Goal: Check status: Check status

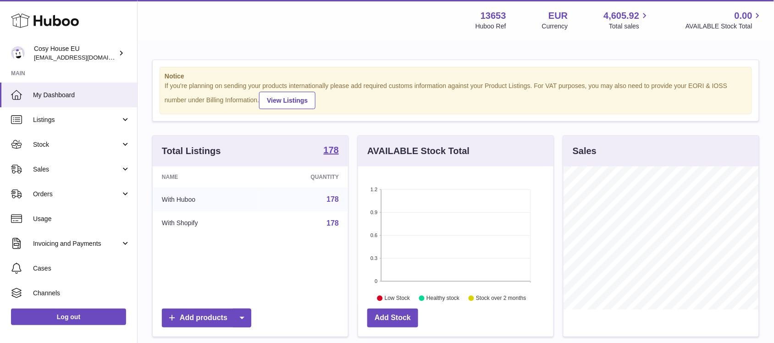
scroll to position [143, 195]
click at [63, 188] on link "Orders" at bounding box center [68, 193] width 137 height 25
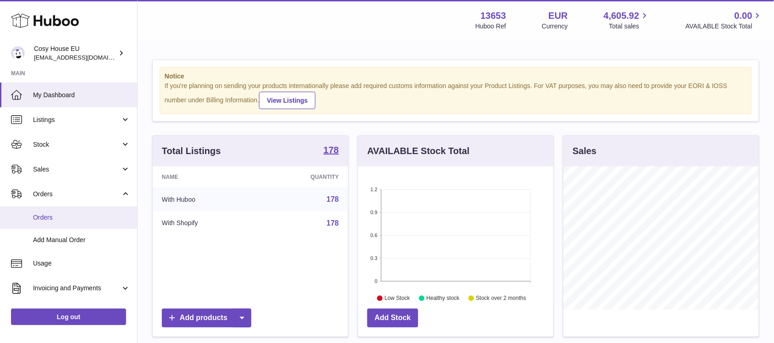
click at [53, 219] on span "Orders" at bounding box center [81, 217] width 97 height 9
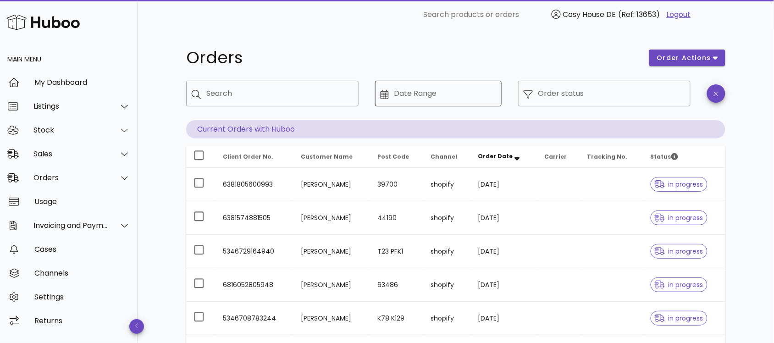
click at [423, 90] on input "Date Range" at bounding box center [445, 93] width 102 height 15
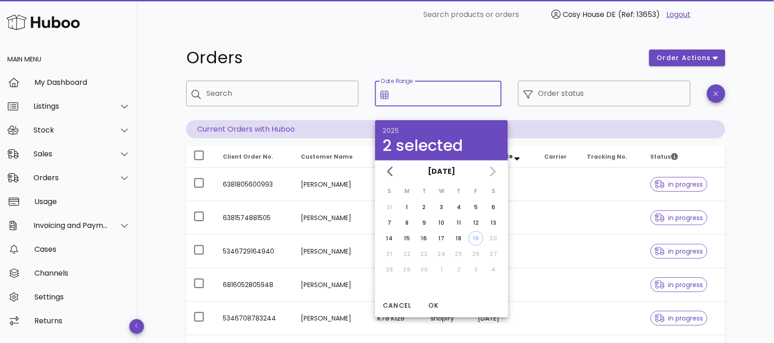
click at [462, 53] on h1 "Orders" at bounding box center [412, 57] width 452 height 16
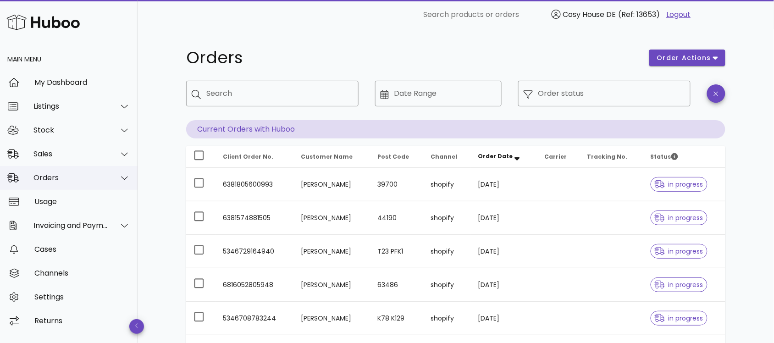
click at [58, 174] on div "Orders" at bounding box center [70, 177] width 75 height 9
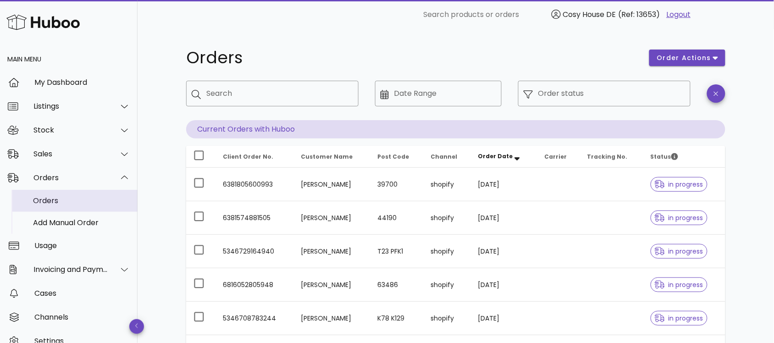
drag, startPoint x: 54, startPoint y: 203, endPoint x: 64, endPoint y: 202, distance: 10.6
click at [54, 203] on div "Orders" at bounding box center [81, 200] width 97 height 9
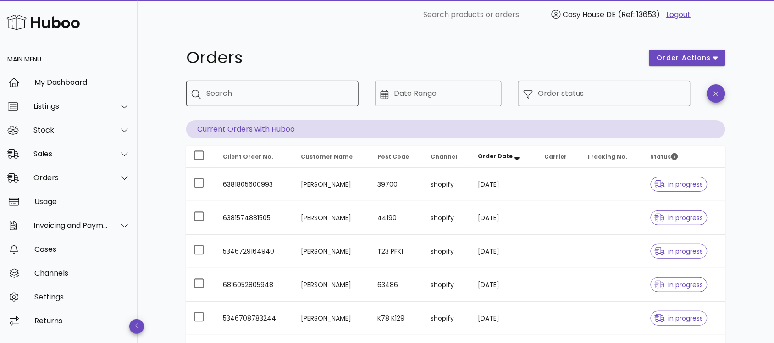
drag, startPoint x: 229, startPoint y: 93, endPoint x: 278, endPoint y: 91, distance: 48.6
click at [230, 93] on input "Search" at bounding box center [278, 93] width 145 height 15
paste input "**********"
type input "**********"
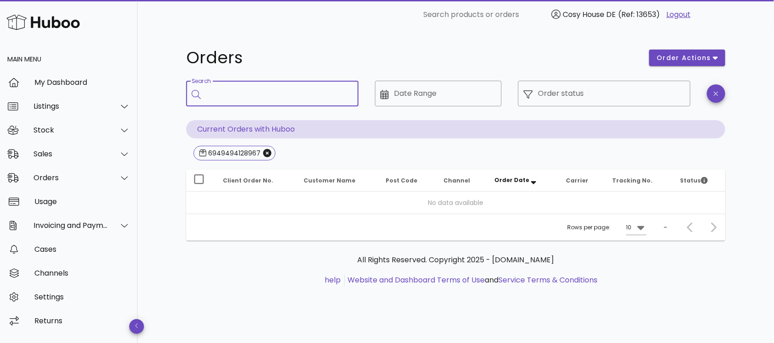
drag, startPoint x: 54, startPoint y: 18, endPoint x: 60, endPoint y: 17, distance: 5.6
click at [54, 18] on img at bounding box center [42, 22] width 73 height 20
click at [266, 154] on icon "Close" at bounding box center [267, 153] width 8 height 8
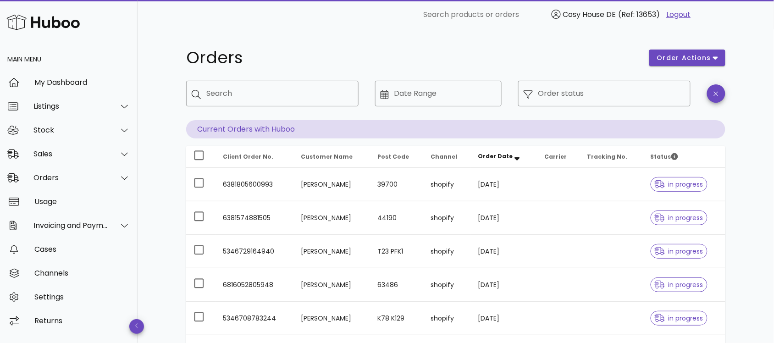
click at [677, 14] on link "Logout" at bounding box center [678, 14] width 24 height 11
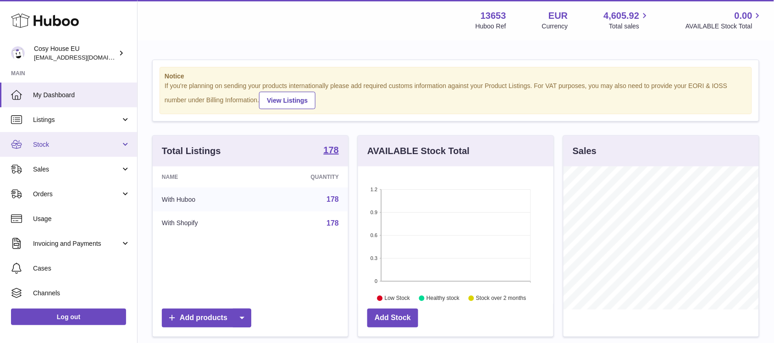
scroll to position [143, 195]
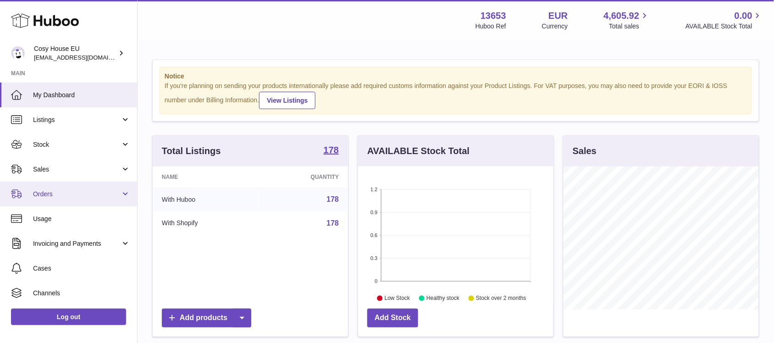
click at [47, 194] on span "Orders" at bounding box center [77, 194] width 88 height 9
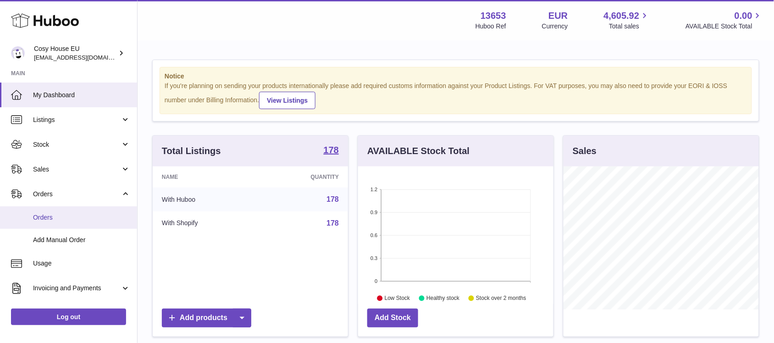
click at [53, 213] on span "Orders" at bounding box center [81, 217] width 97 height 9
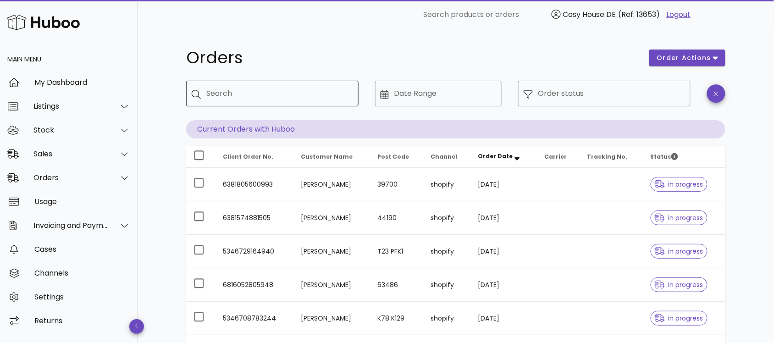
drag, startPoint x: 249, startPoint y: 95, endPoint x: 260, endPoint y: 94, distance: 11.5
click at [249, 95] on input "Search" at bounding box center [278, 93] width 145 height 15
paste input "**********"
type input "**********"
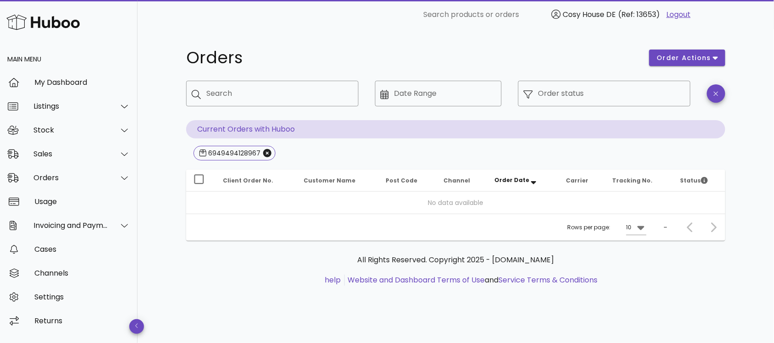
click at [686, 13] on link "Logout" at bounding box center [678, 14] width 24 height 11
